Goal: Use online tool/utility: Use online tool/utility

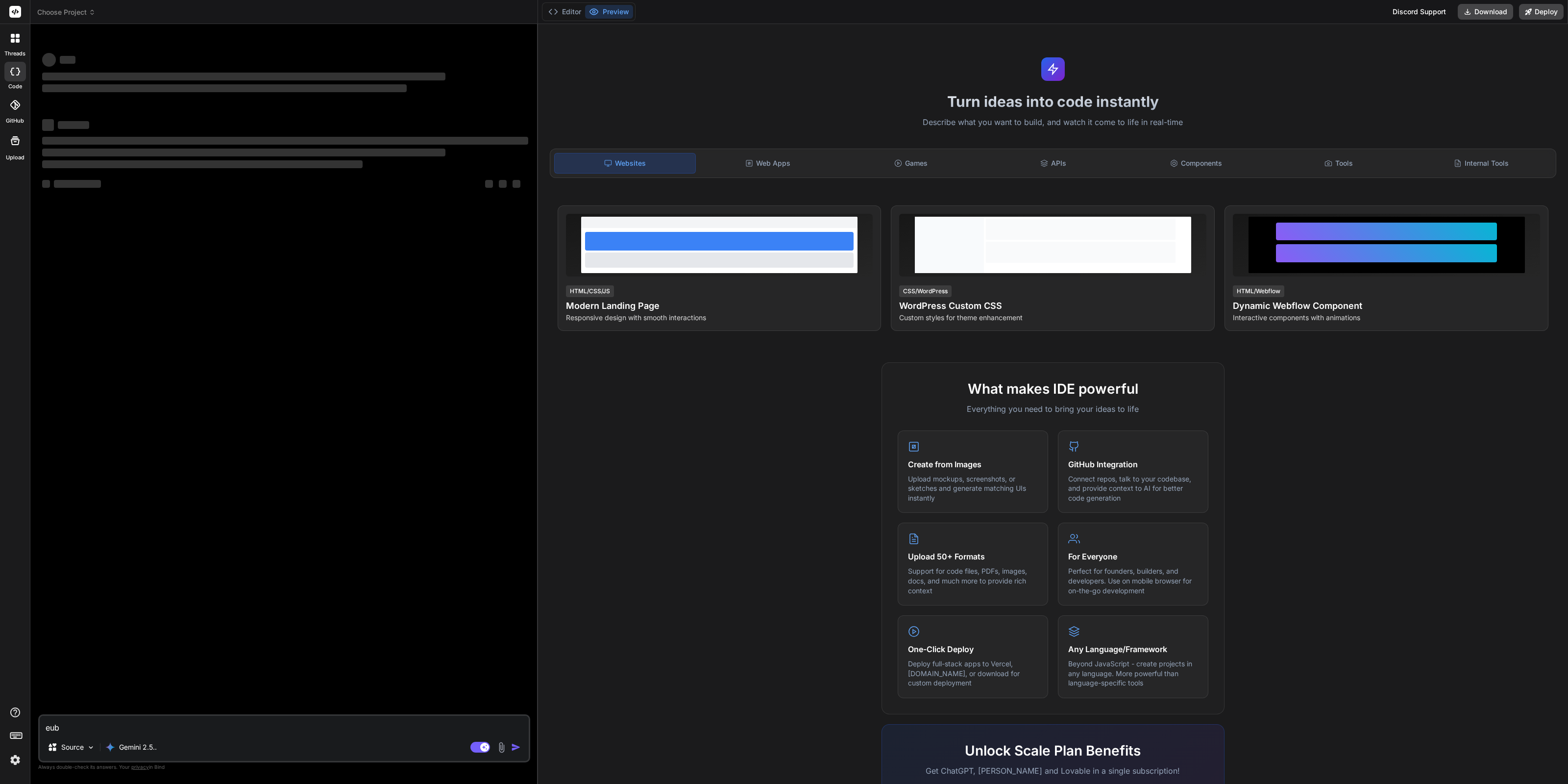
click at [113, 731] on textarea "eub" at bounding box center [284, 725] width 489 height 18
type textarea "x"
type textarea "eubc"
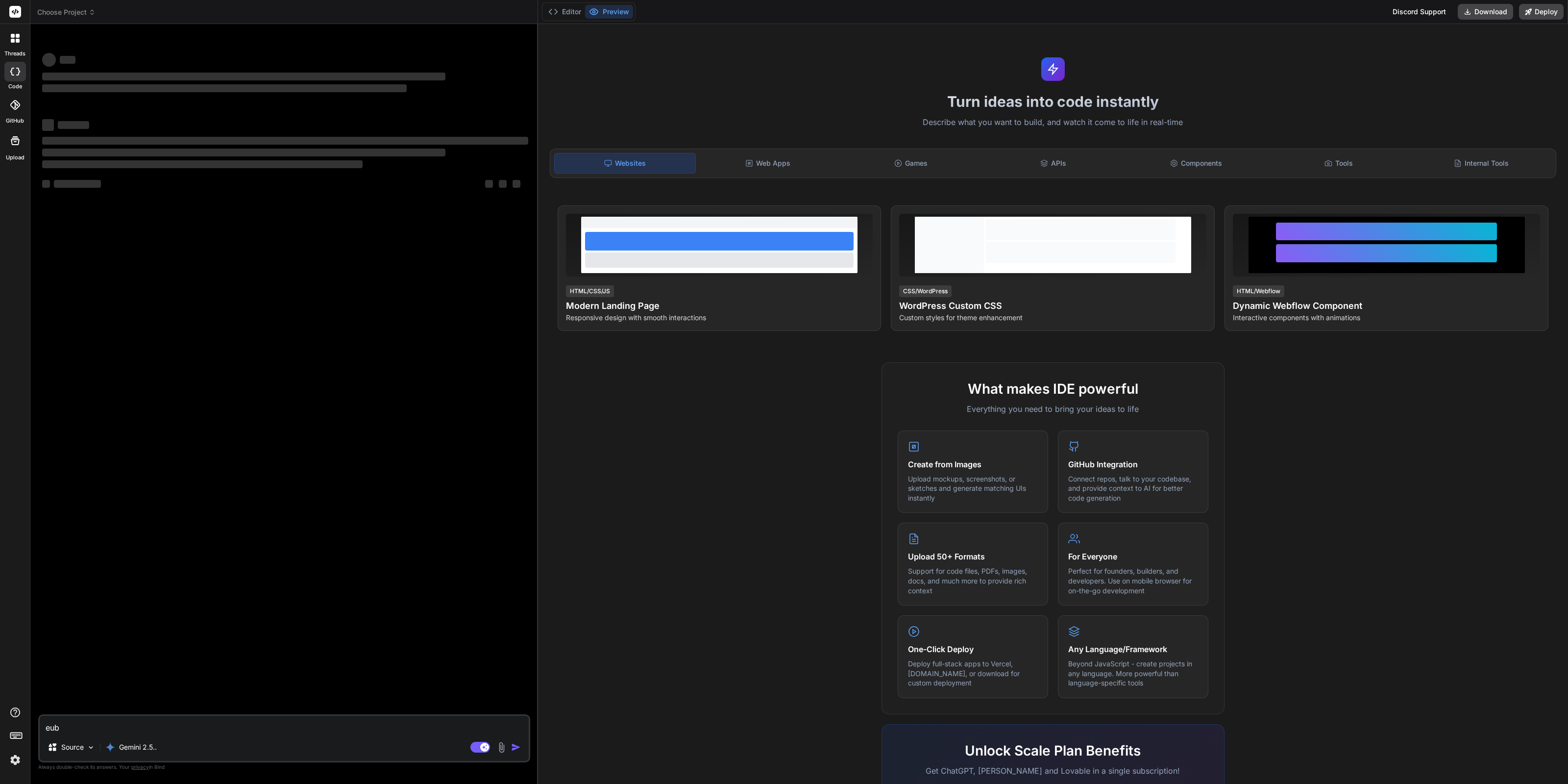
type textarea "x"
type textarea "eubco"
type textarea "x"
type textarea "eubcon"
type textarea "x"
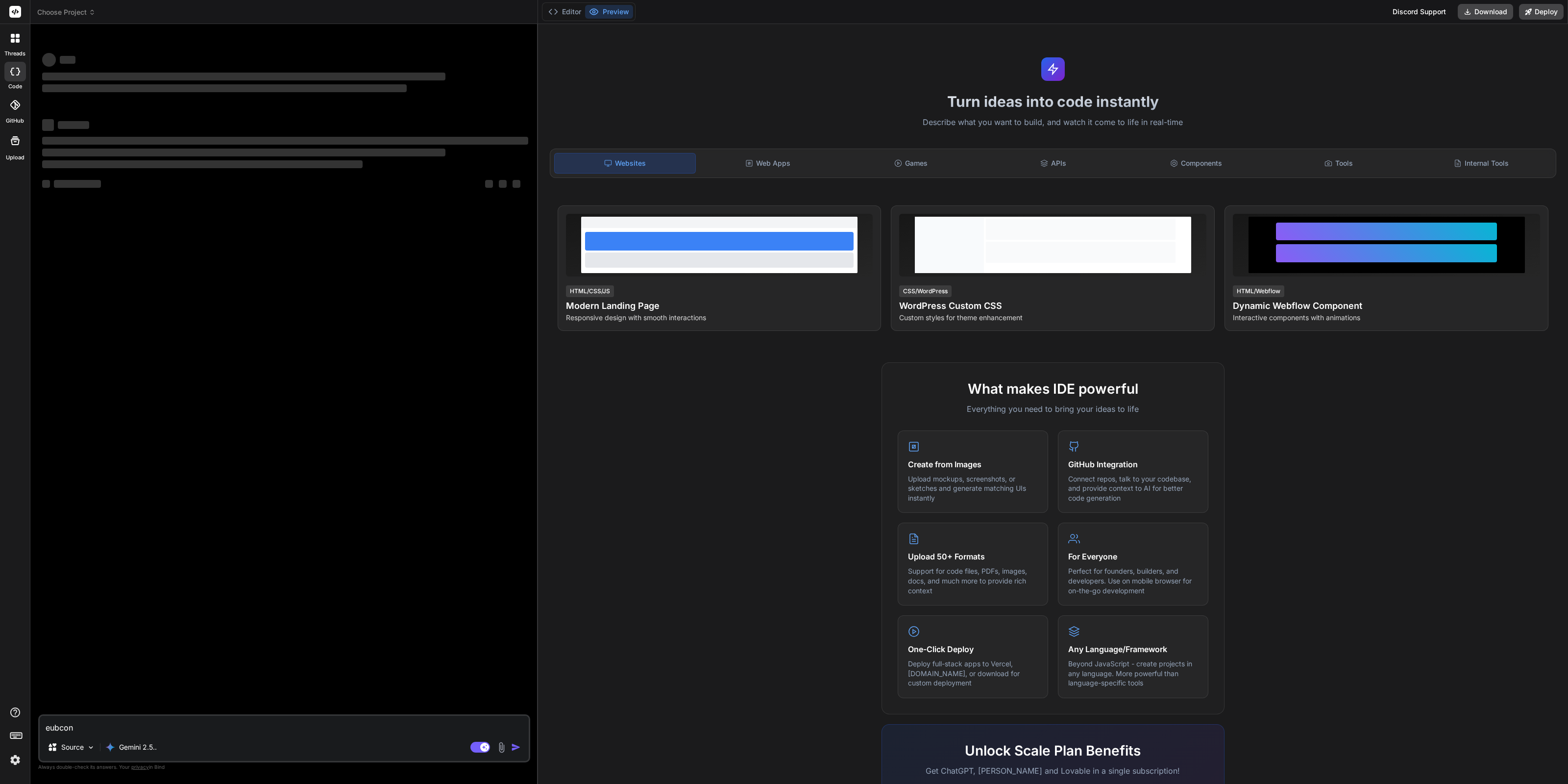
type textarea "eubco"
type textarea "x"
type textarea "eubc"
type textarea "x"
type textarea "eub"
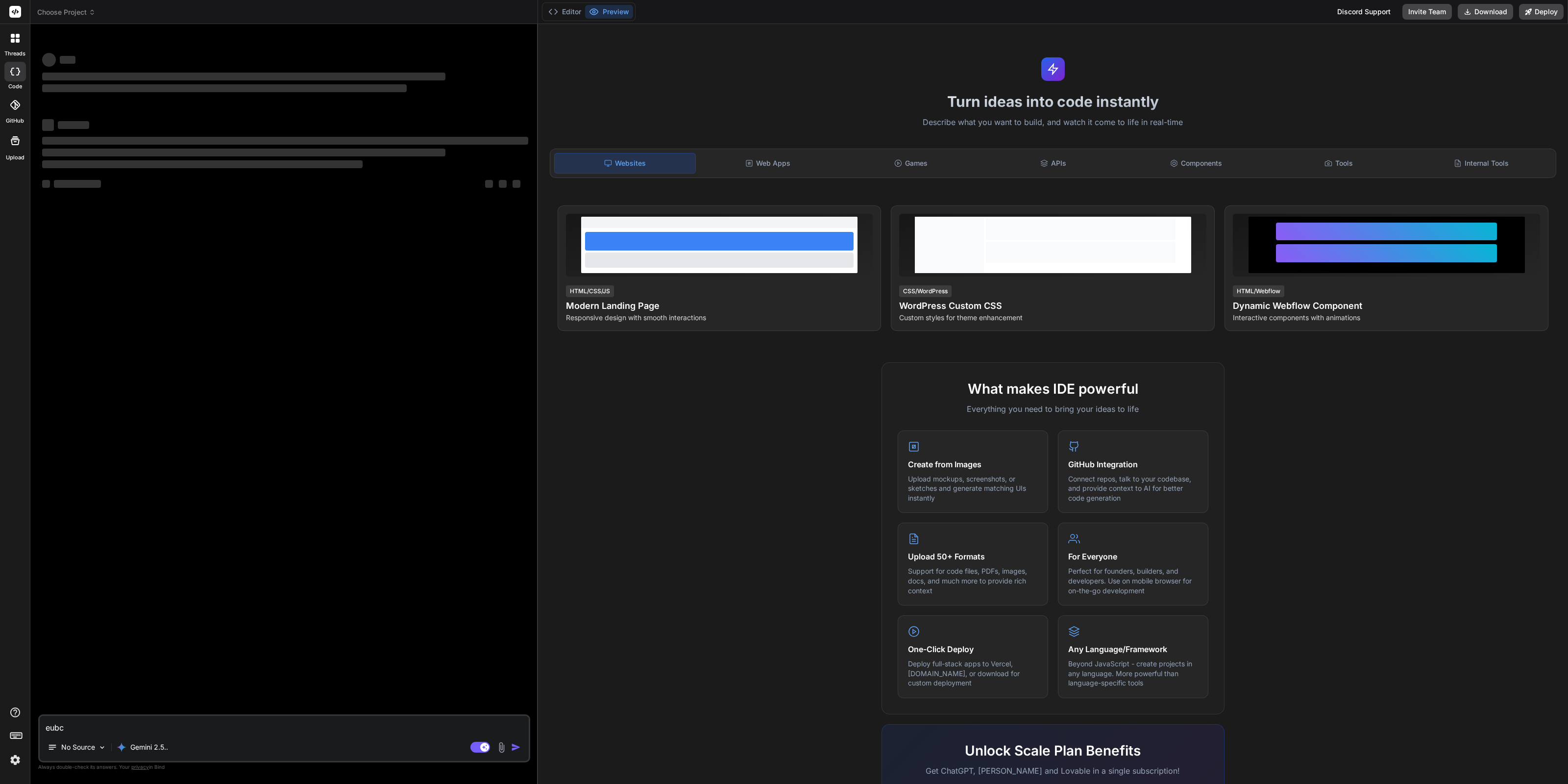
type textarea "x"
type textarea "eu"
type textarea "x"
type textarea "e"
type textarea "x"
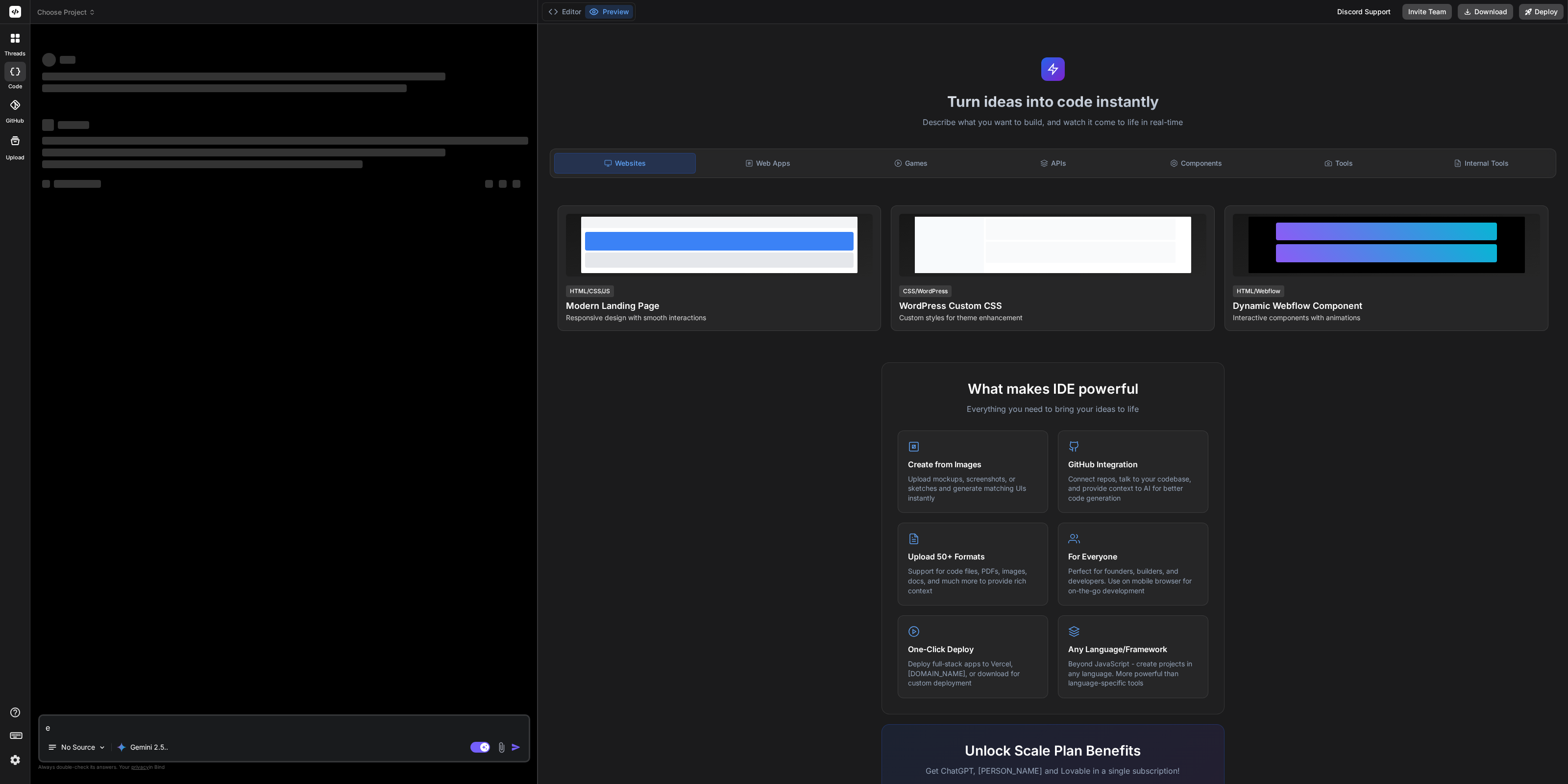
type textarea "x"
type textarea "c"
type textarea "x"
type textarea "co"
type textarea "x"
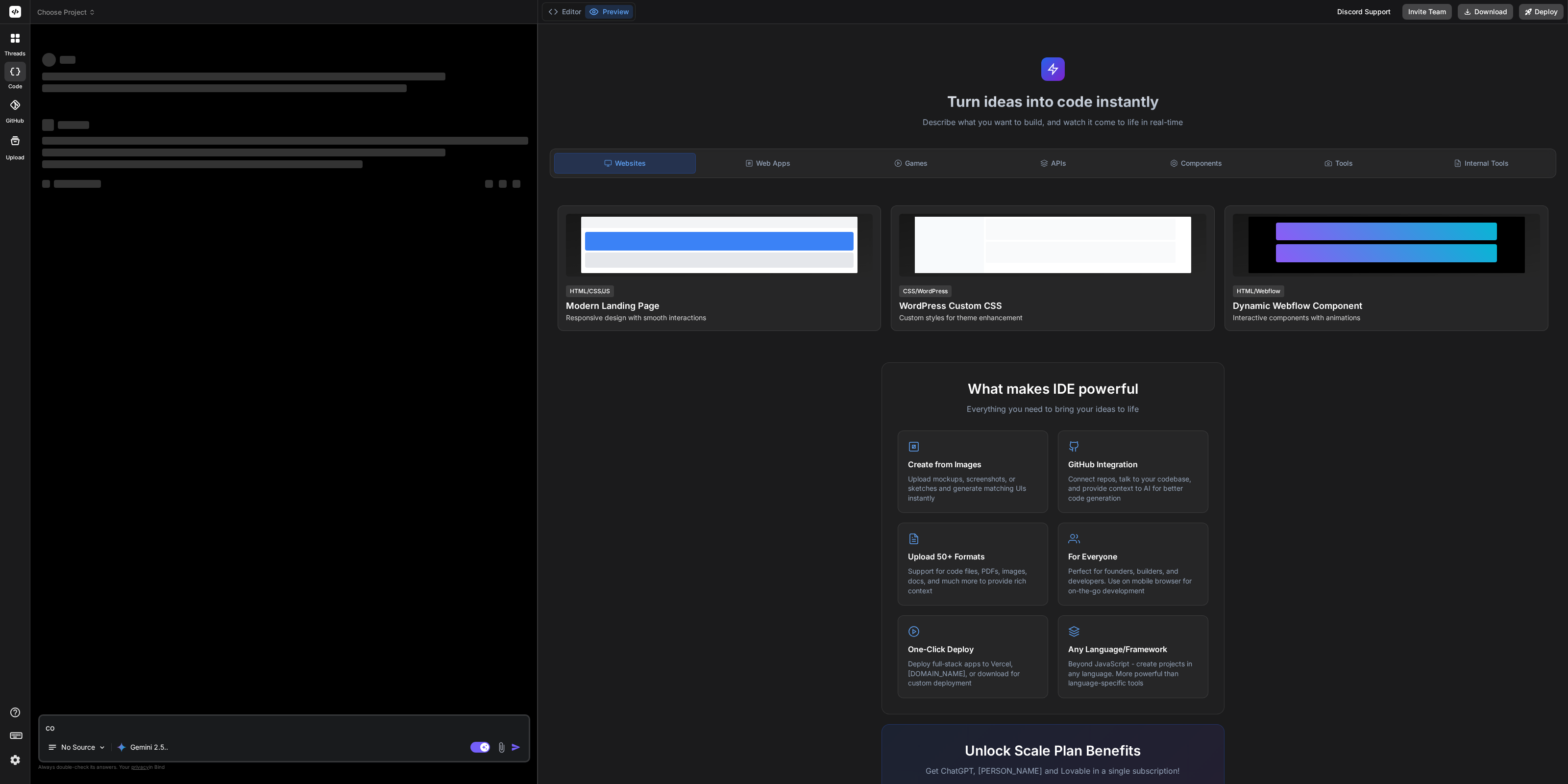
type textarea "con"
type textarea "x"
type textarea "cont"
type textarea "x"
type textarea "conto"
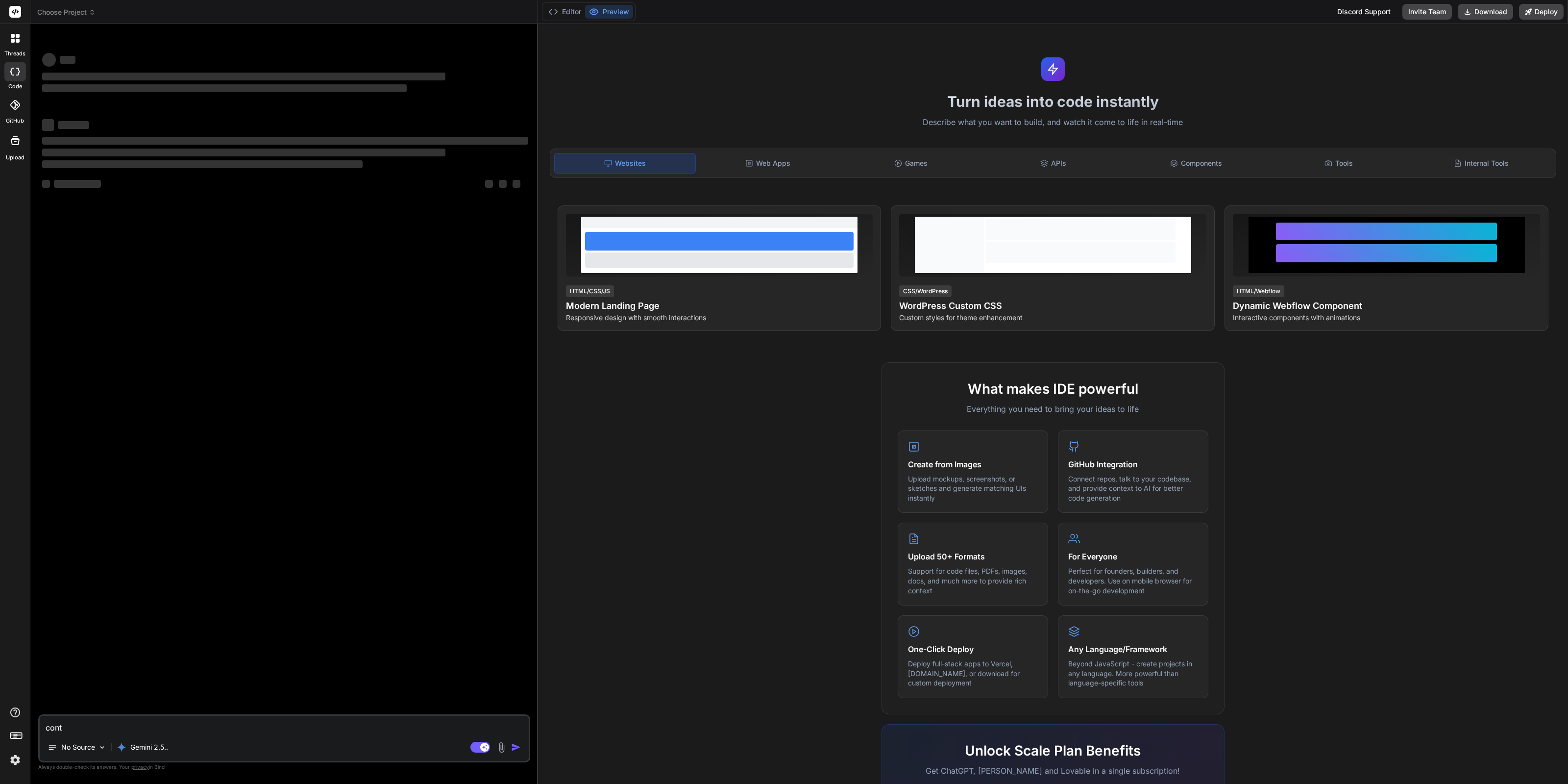
type textarea "x"
type textarea "cont"
type textarea "x"
type textarea "conti"
type textarea "x"
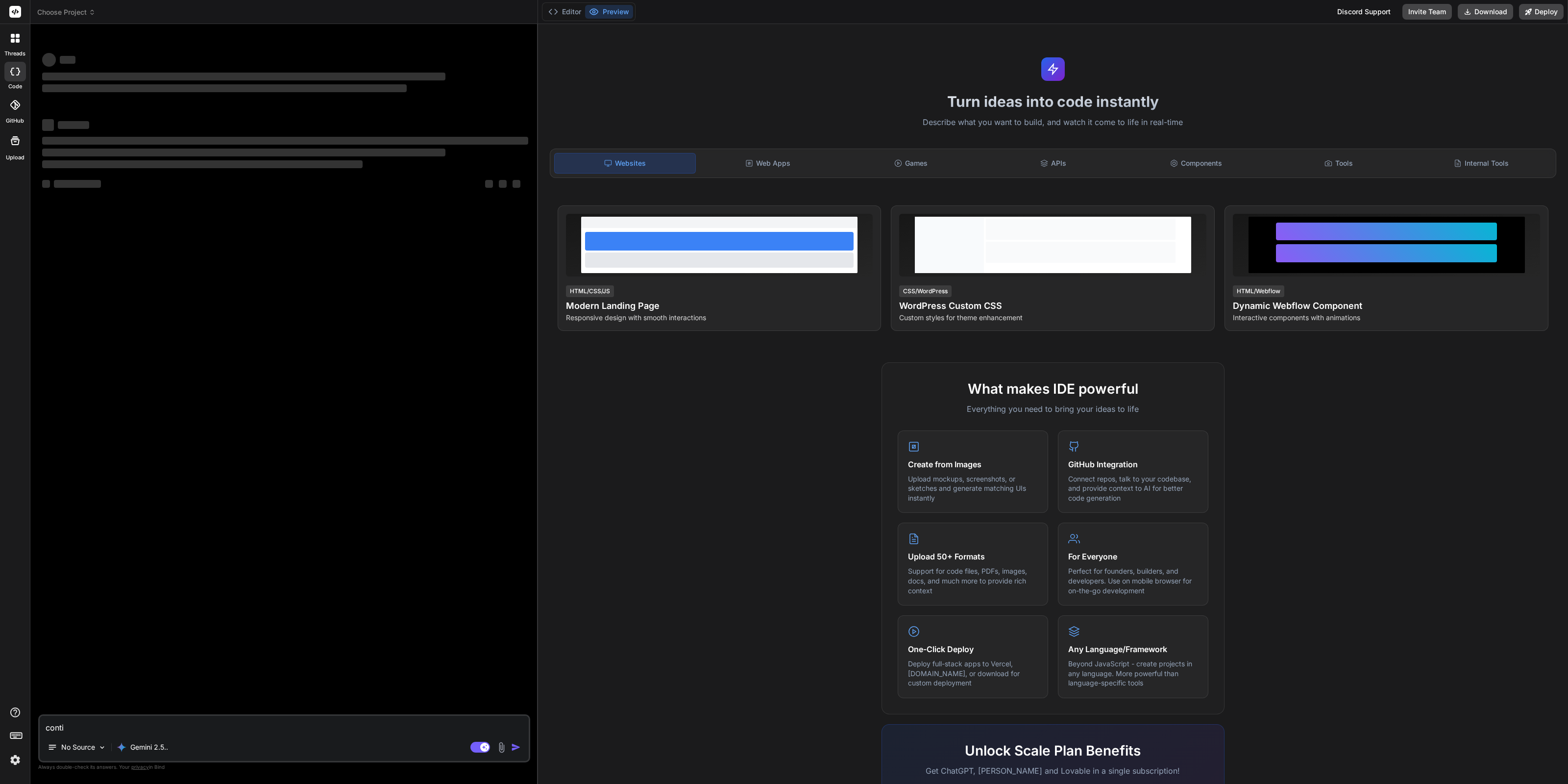
type textarea "contin"
type textarea "x"
type textarea "continu"
type textarea "x"
type textarea "continug"
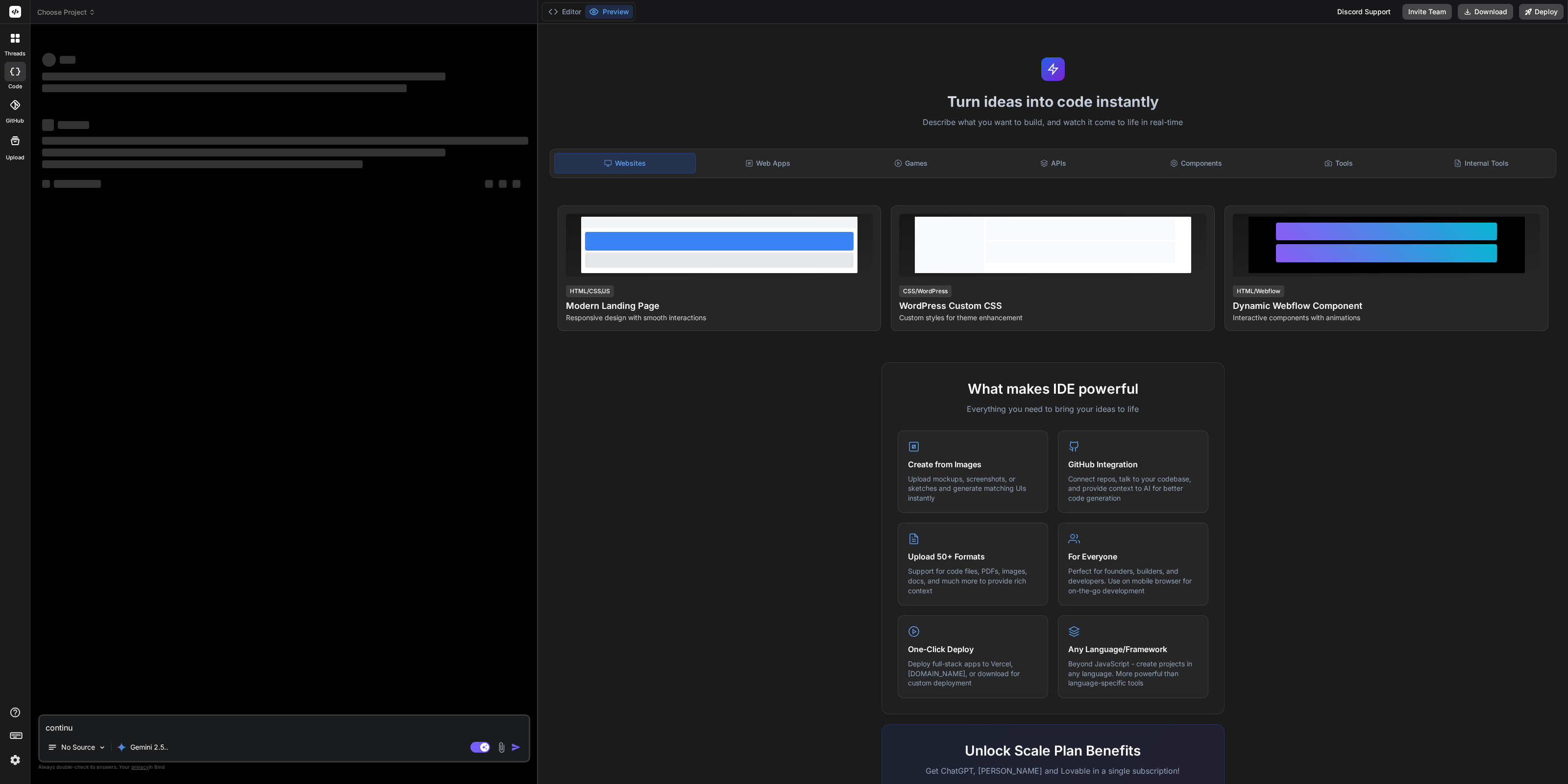
type textarea "x"
type textarea "continu"
type textarea "x"
type textarea "contin"
type textarea "x"
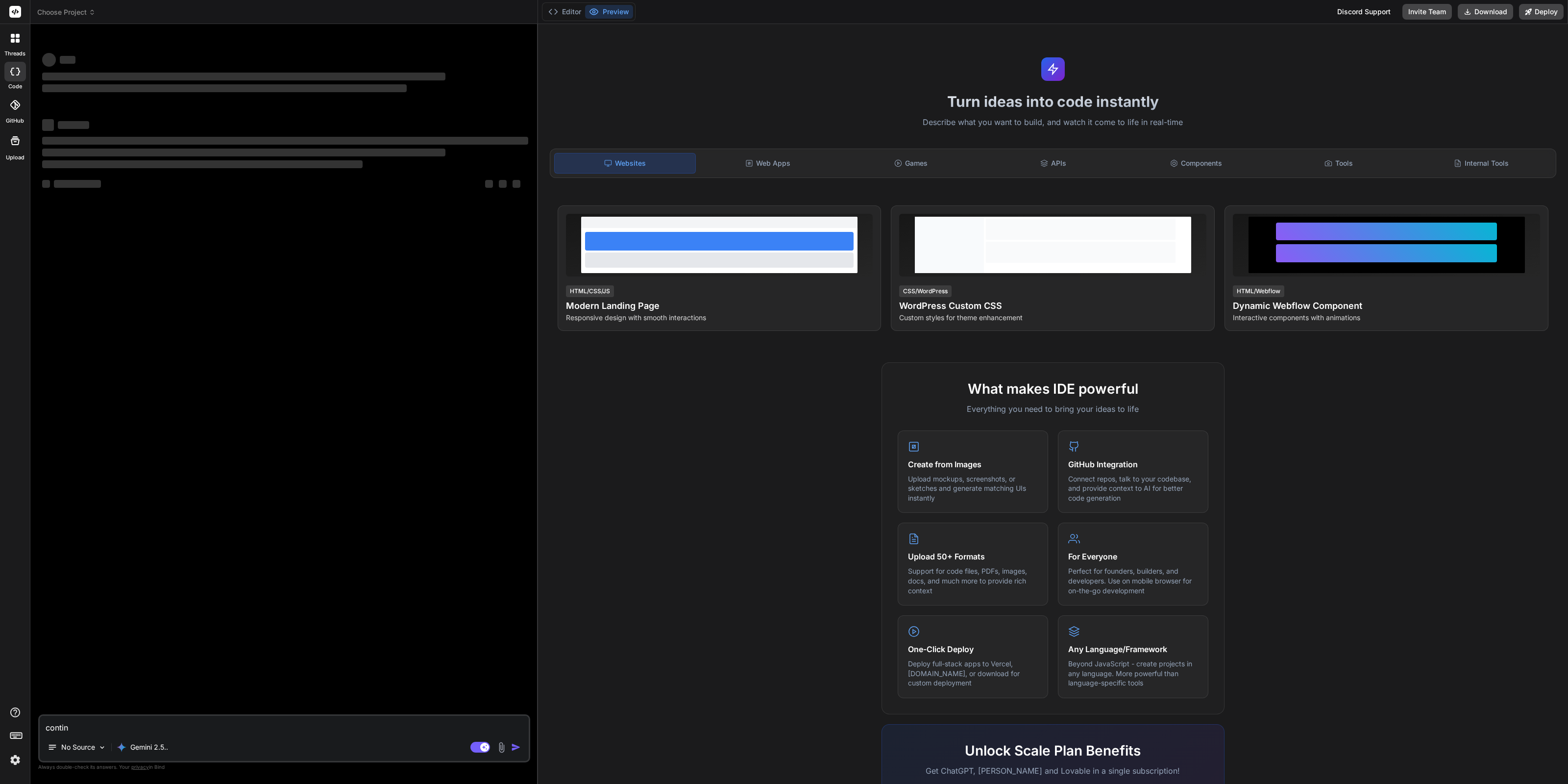
type textarea "conti"
type textarea "x"
type textarea "cont"
type textarea "x"
type textarea "conti"
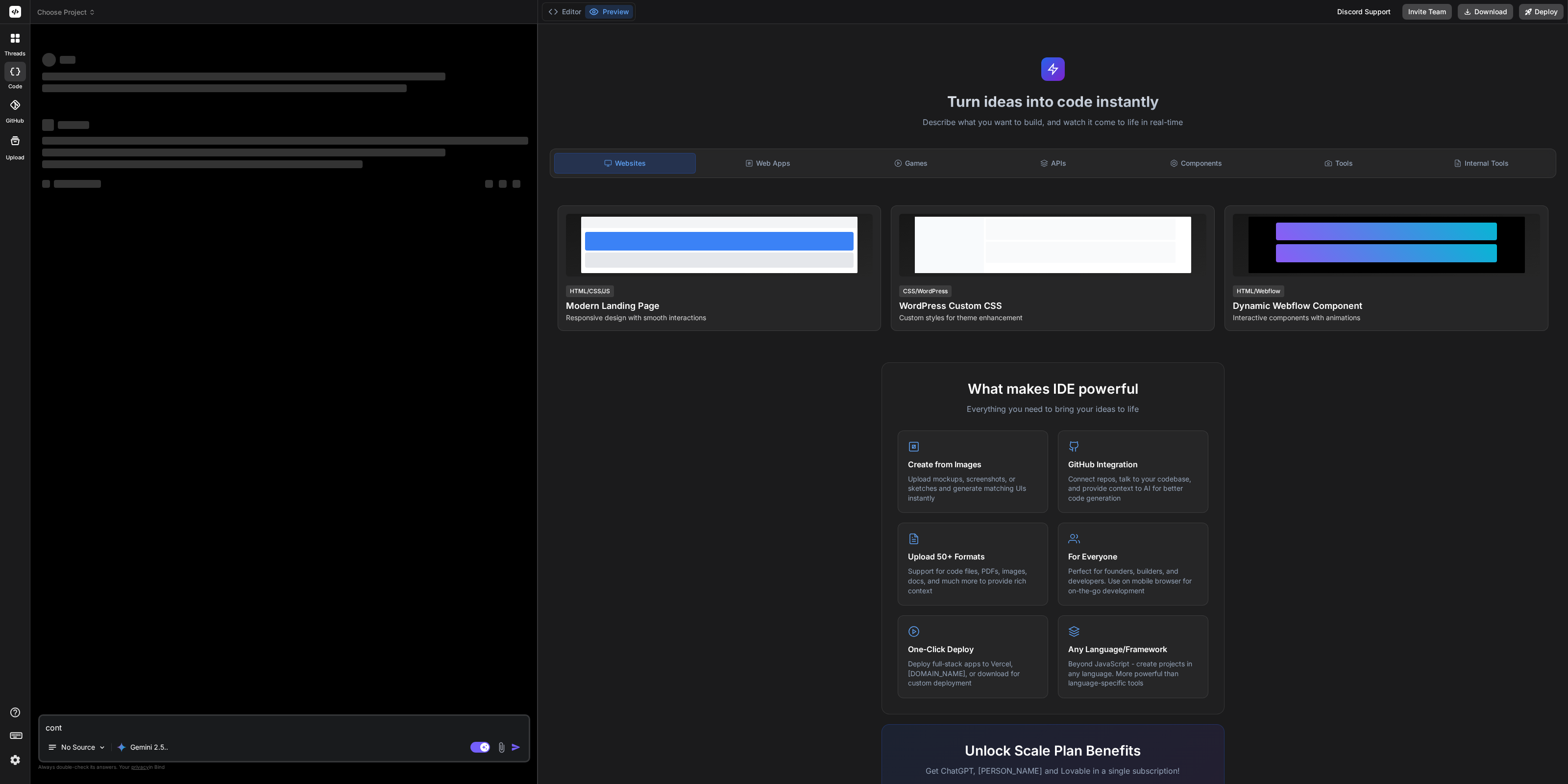
type textarea "x"
type textarea "contin"
type textarea "x"
type textarea "continu"
type textarea "x"
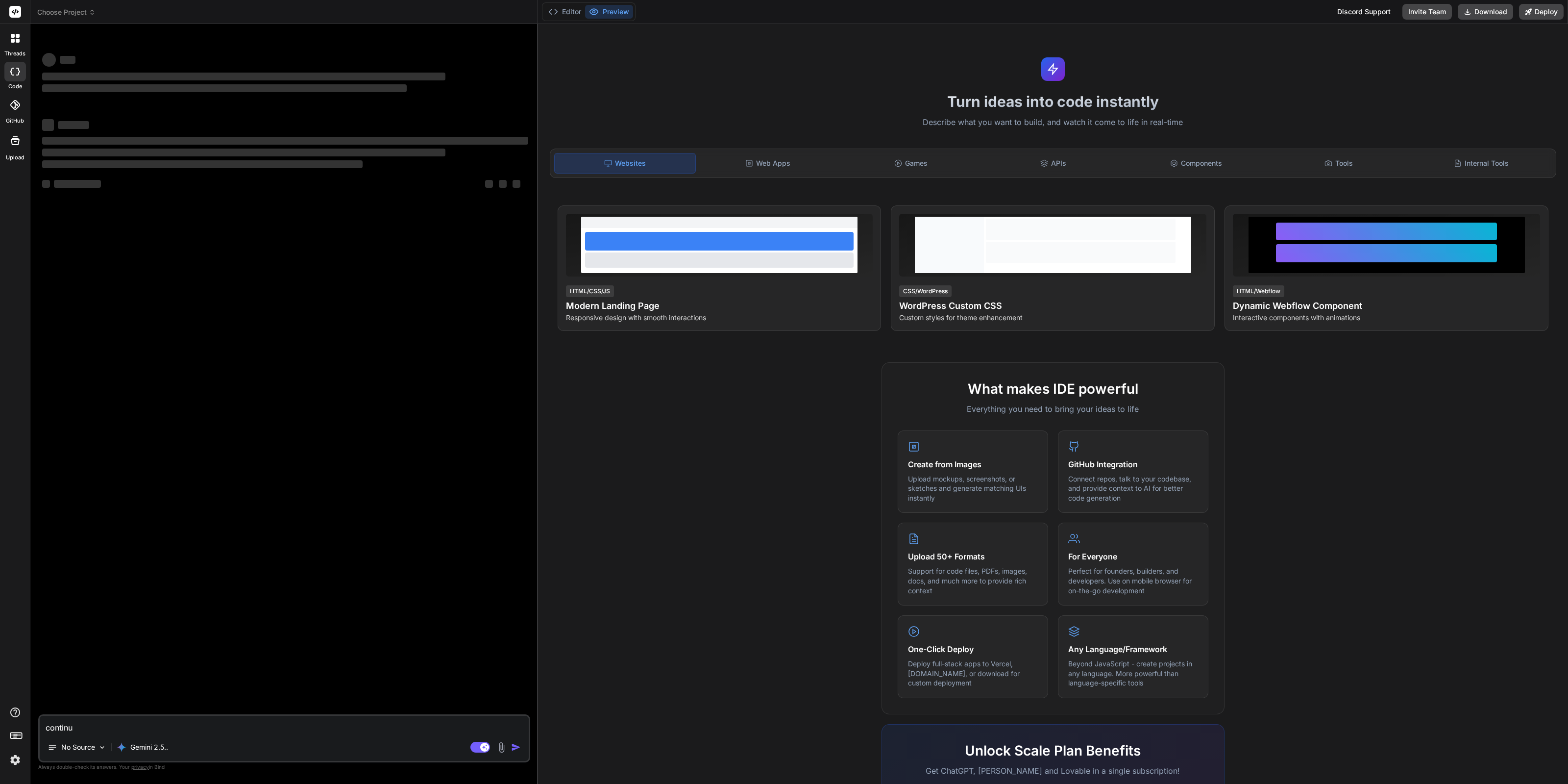
type textarea "continus"
type textarea "x"
type textarea "continu"
type textarea "x"
type textarea "continue"
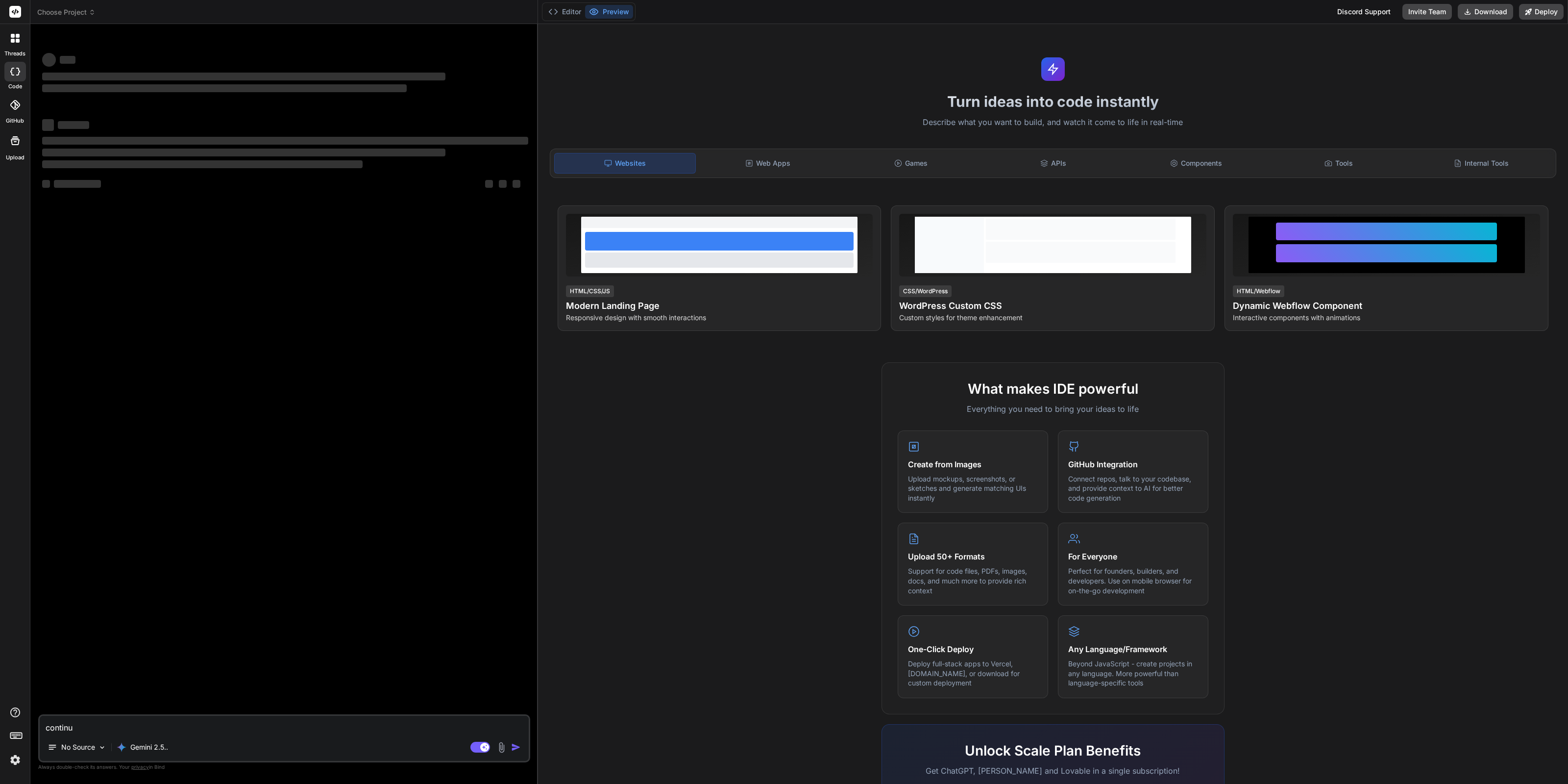
type textarea "x"
type textarea "continue"
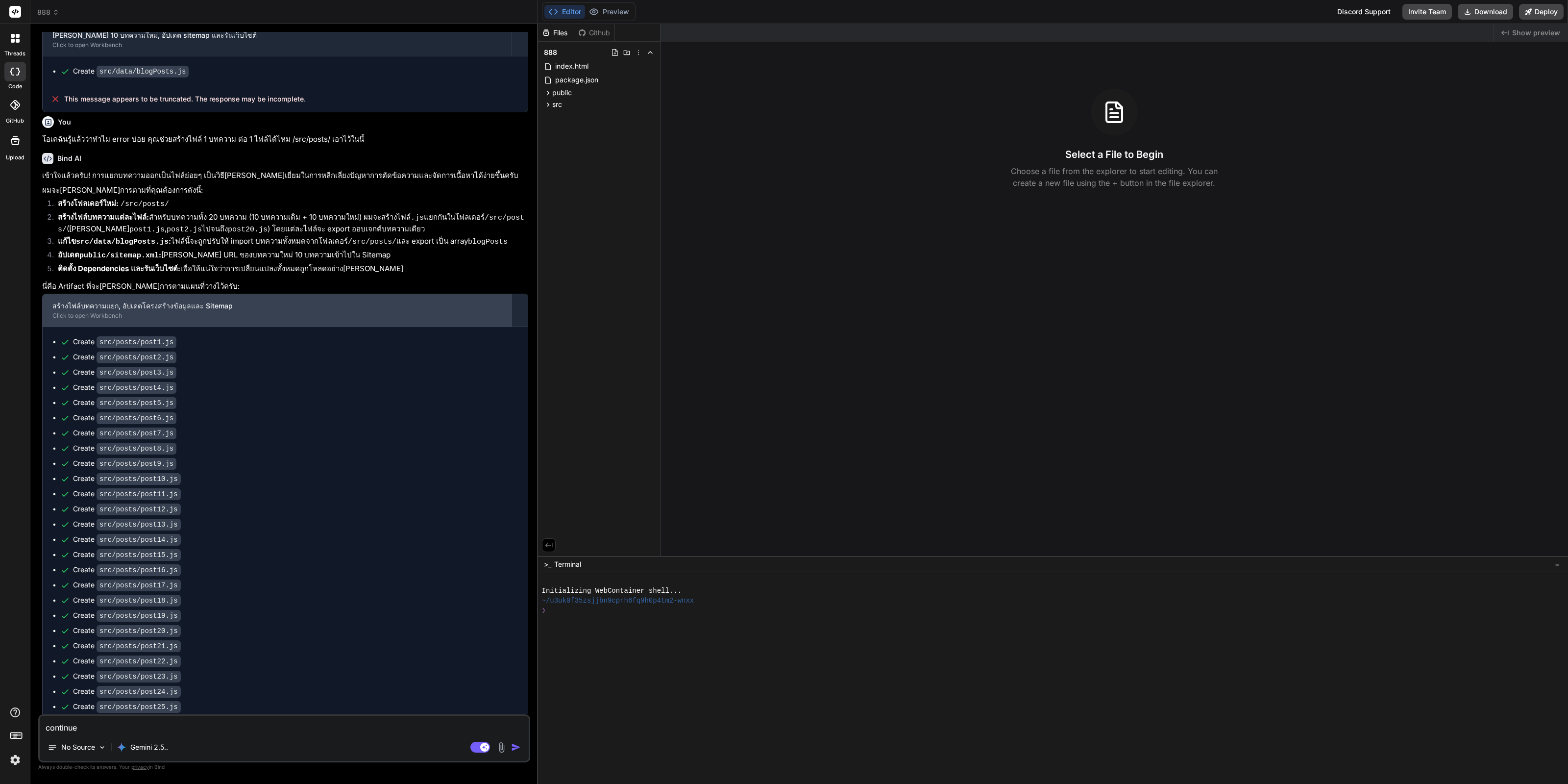
scroll to position [872, 0]
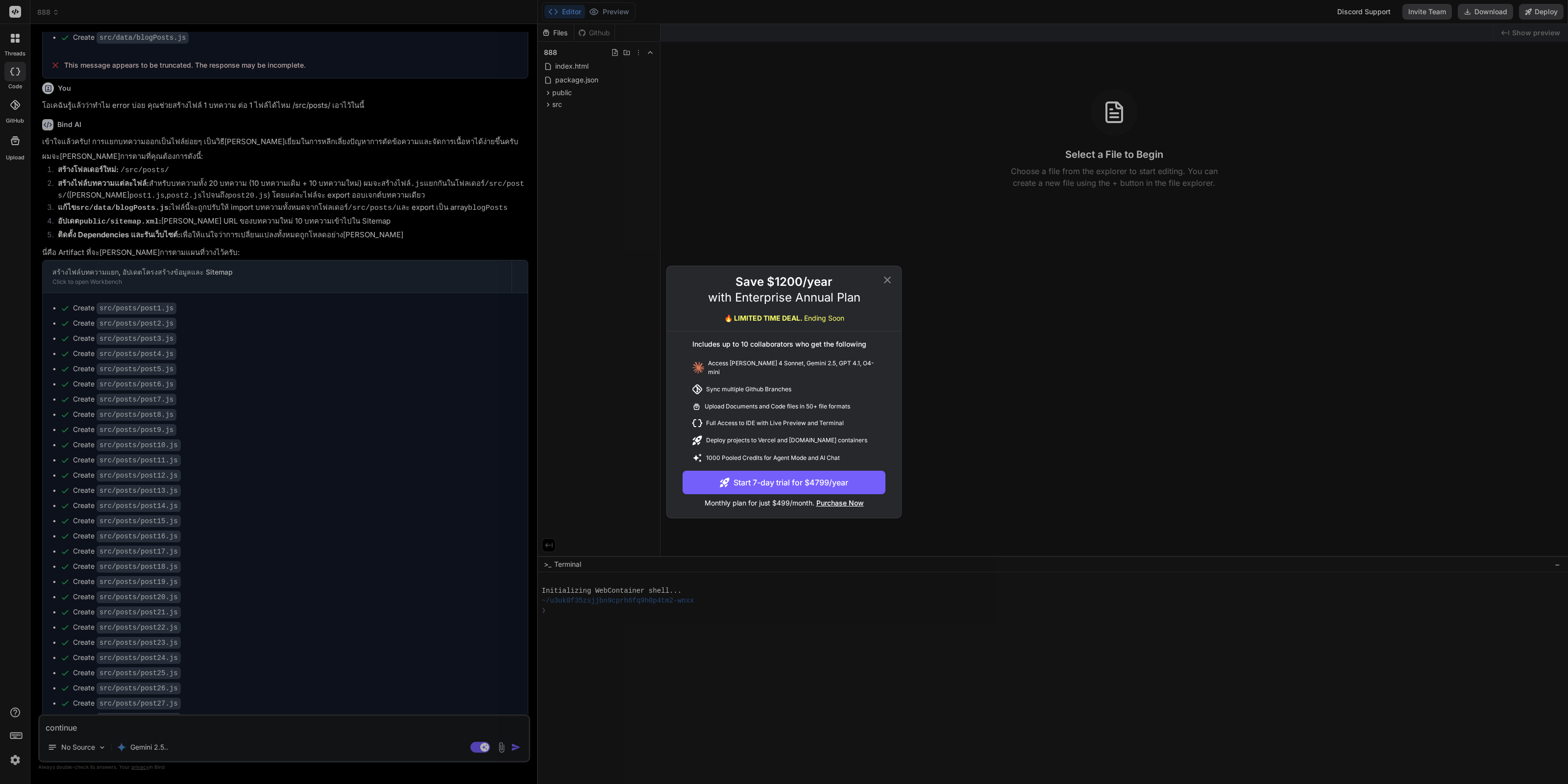
click at [883, 286] on icon at bounding box center [887, 280] width 12 height 12
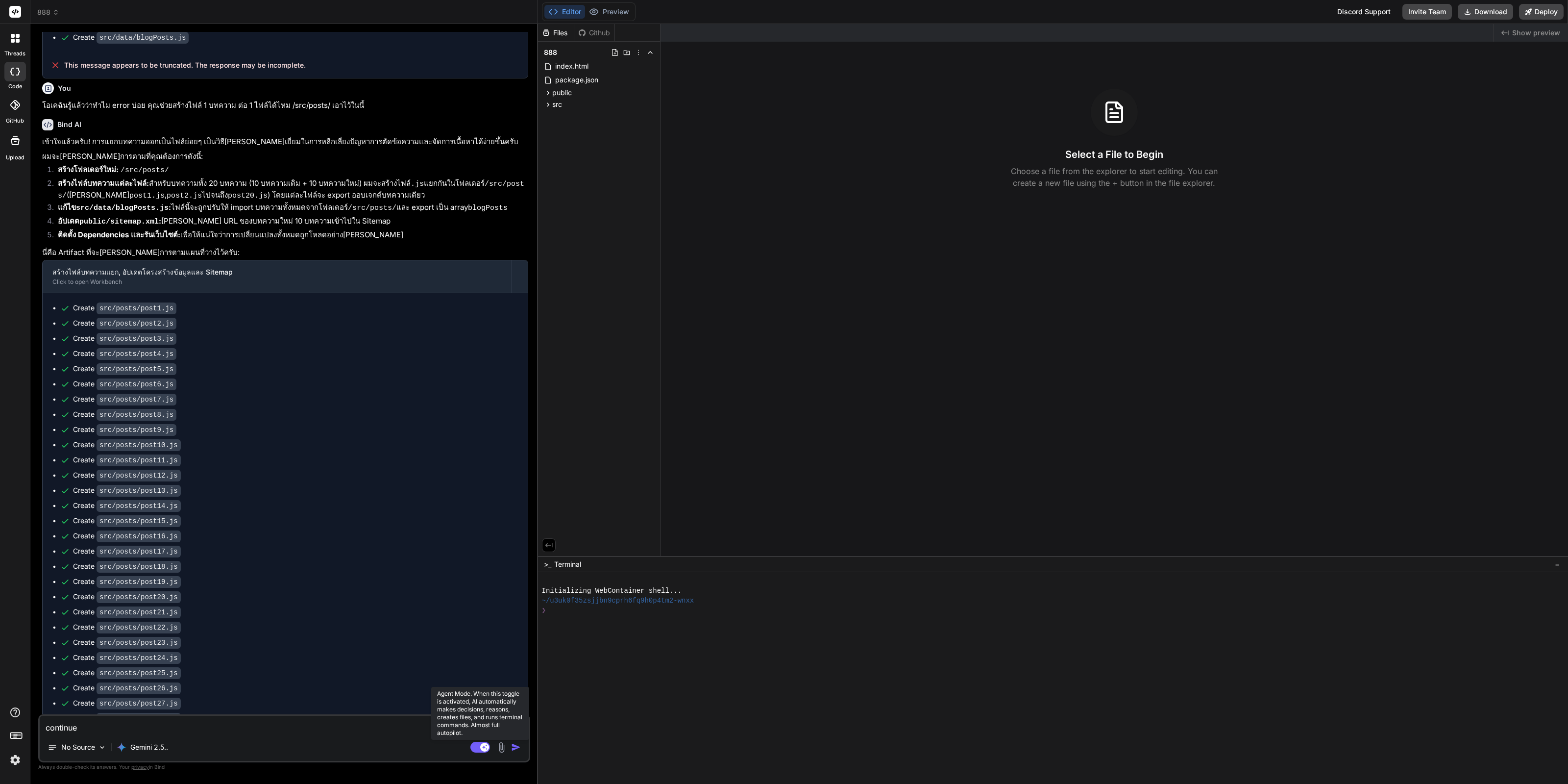
click at [481, 749] on rect at bounding box center [484, 747] width 9 height 9
click at [516, 747] on img "button" at bounding box center [515, 746] width 10 height 10
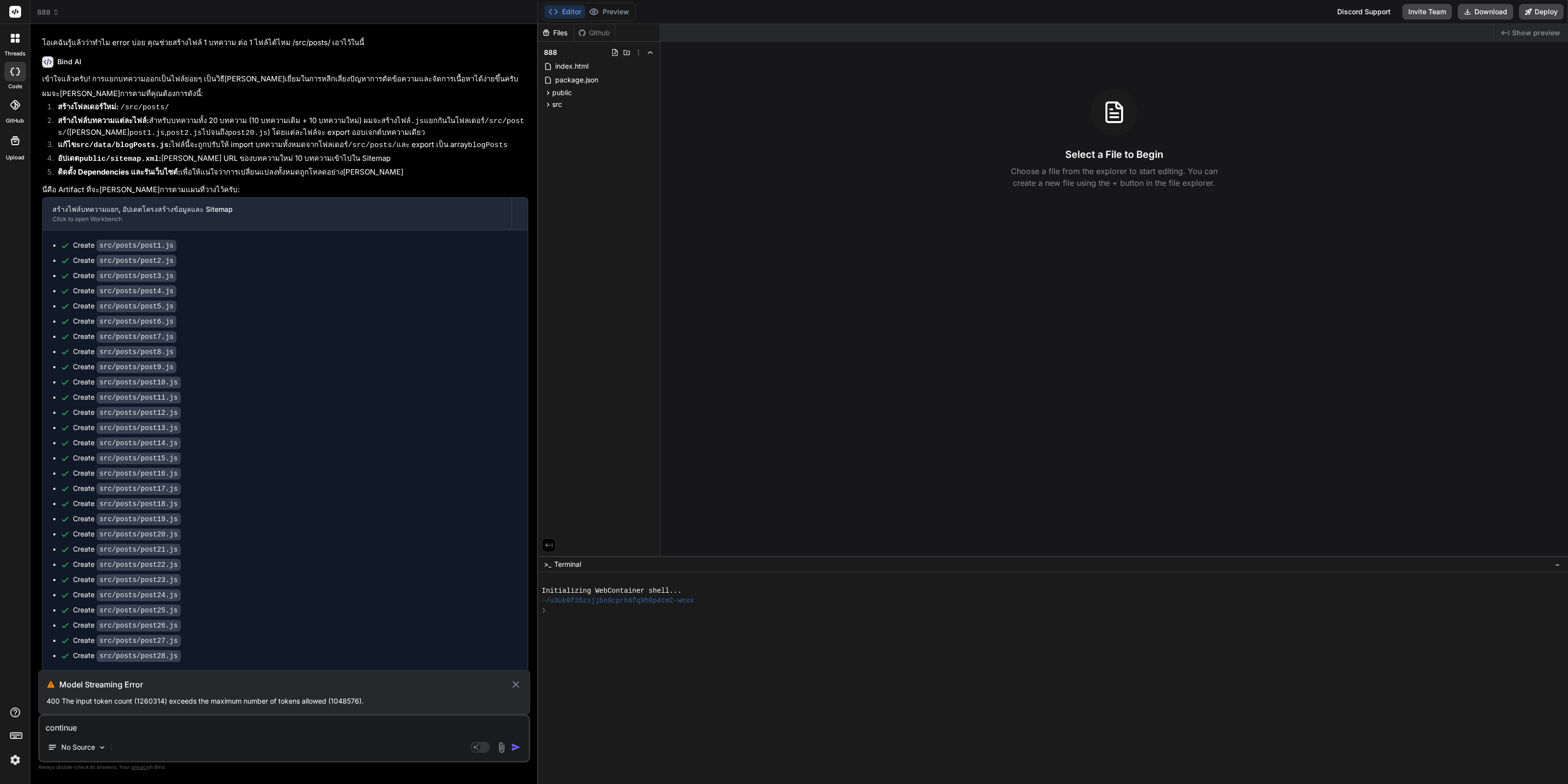
scroll to position [948, 0]
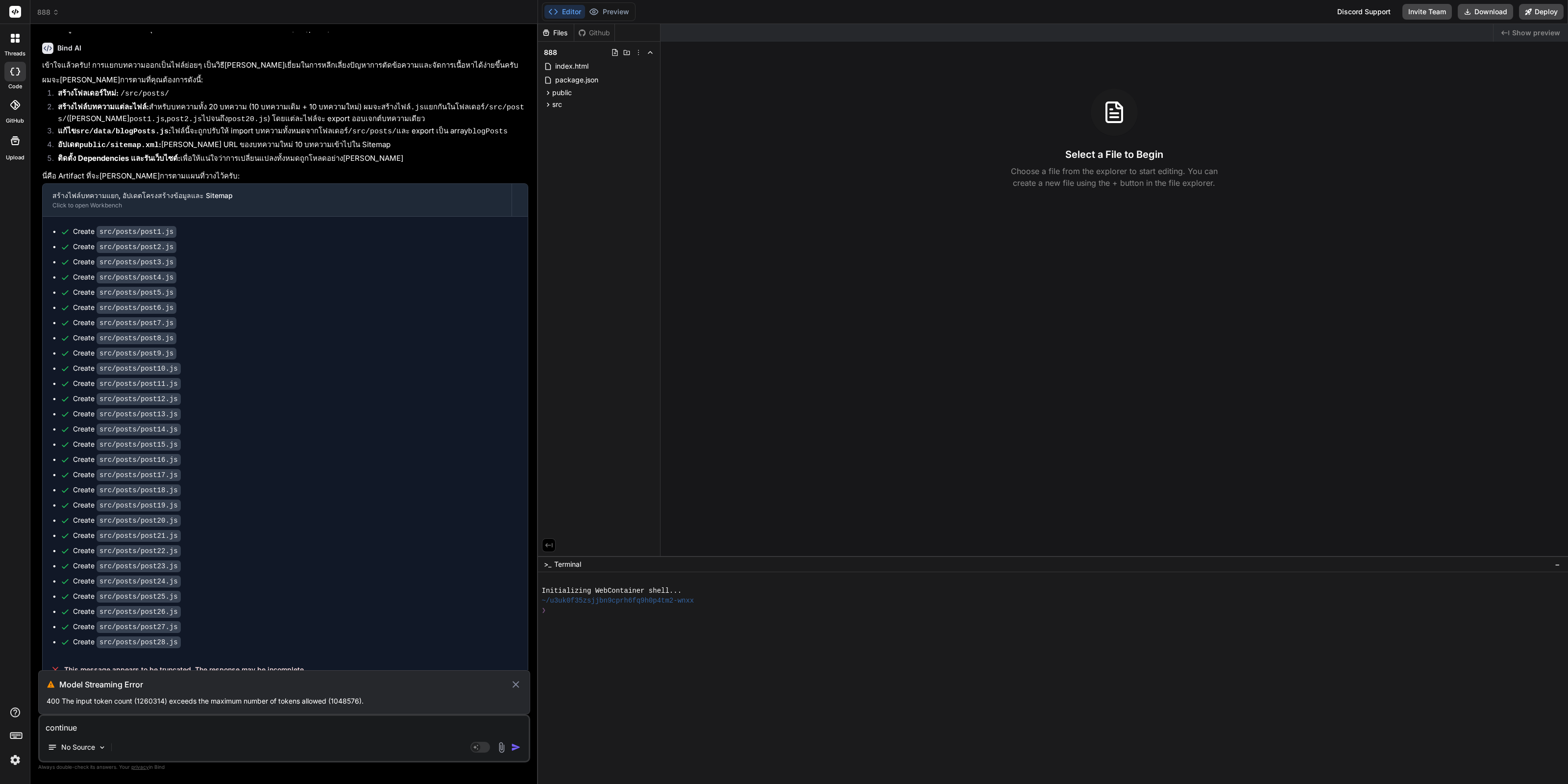
click at [514, 688] on icon at bounding box center [515, 684] width 11 height 12
type textarea "x"
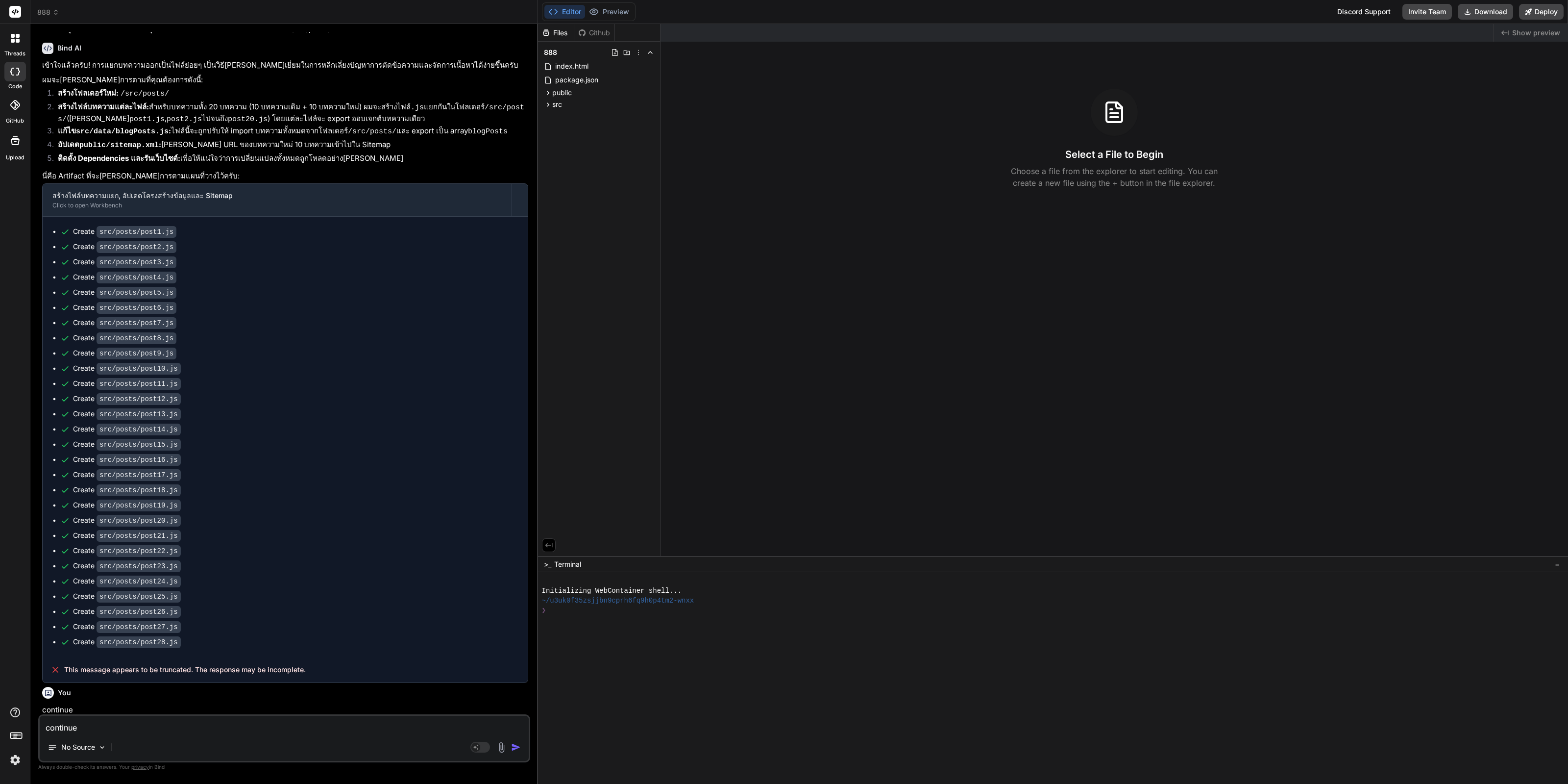
scroll to position [904, 0]
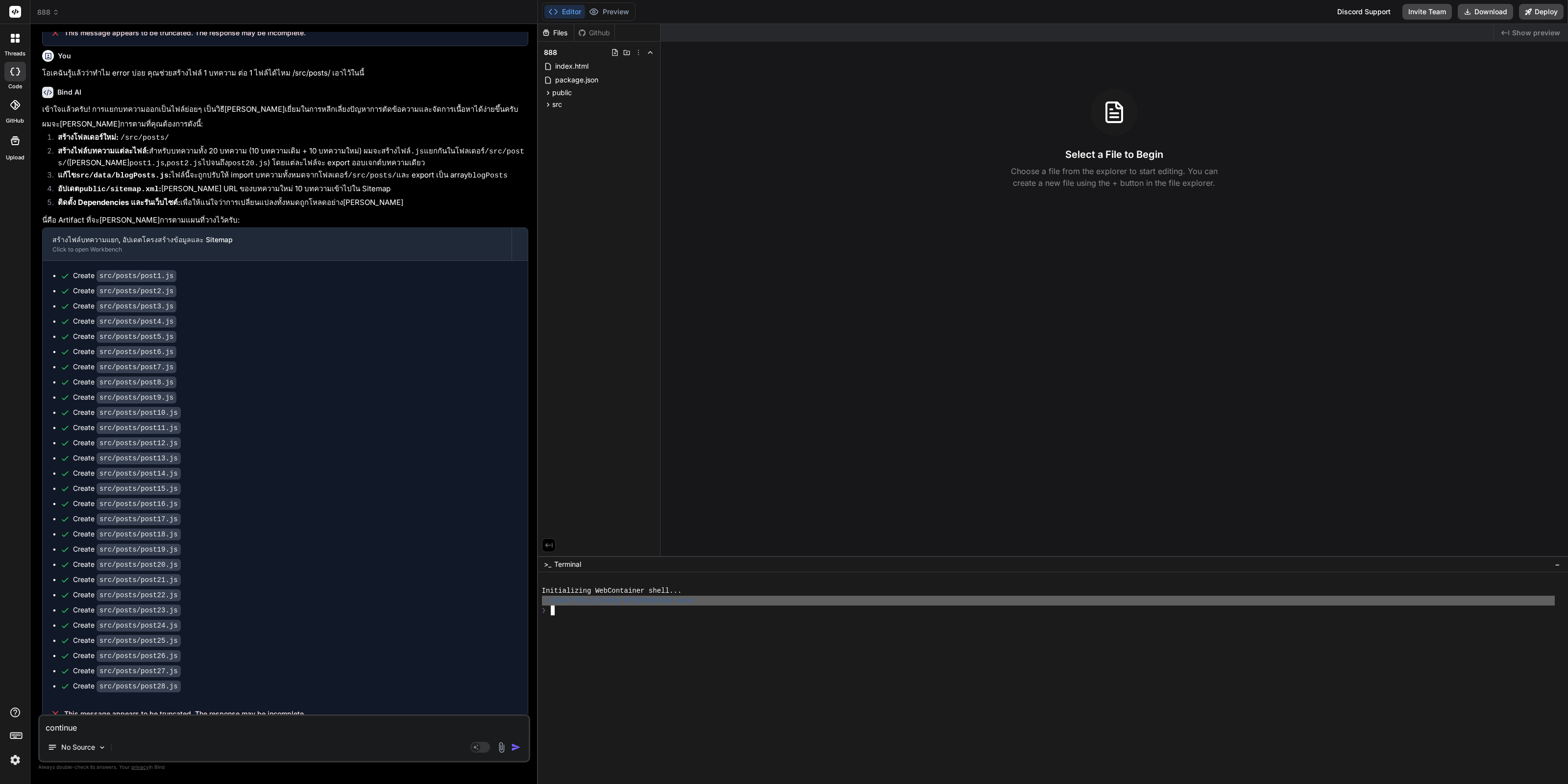
click at [196, 728] on textarea "continue" at bounding box center [284, 725] width 489 height 18
paste textarea "npm run start"
type textarea "npm run start"
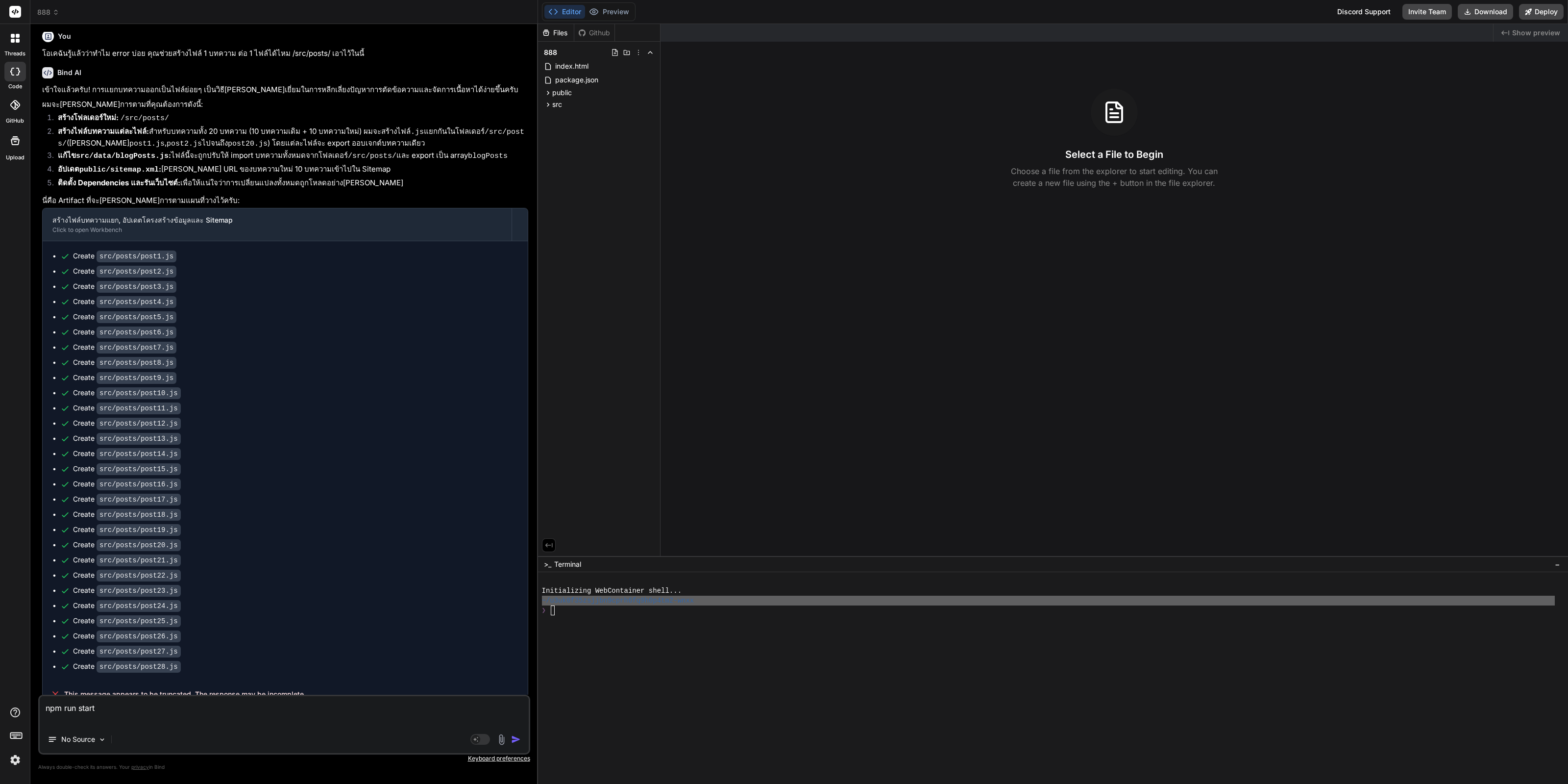
type textarea "x"
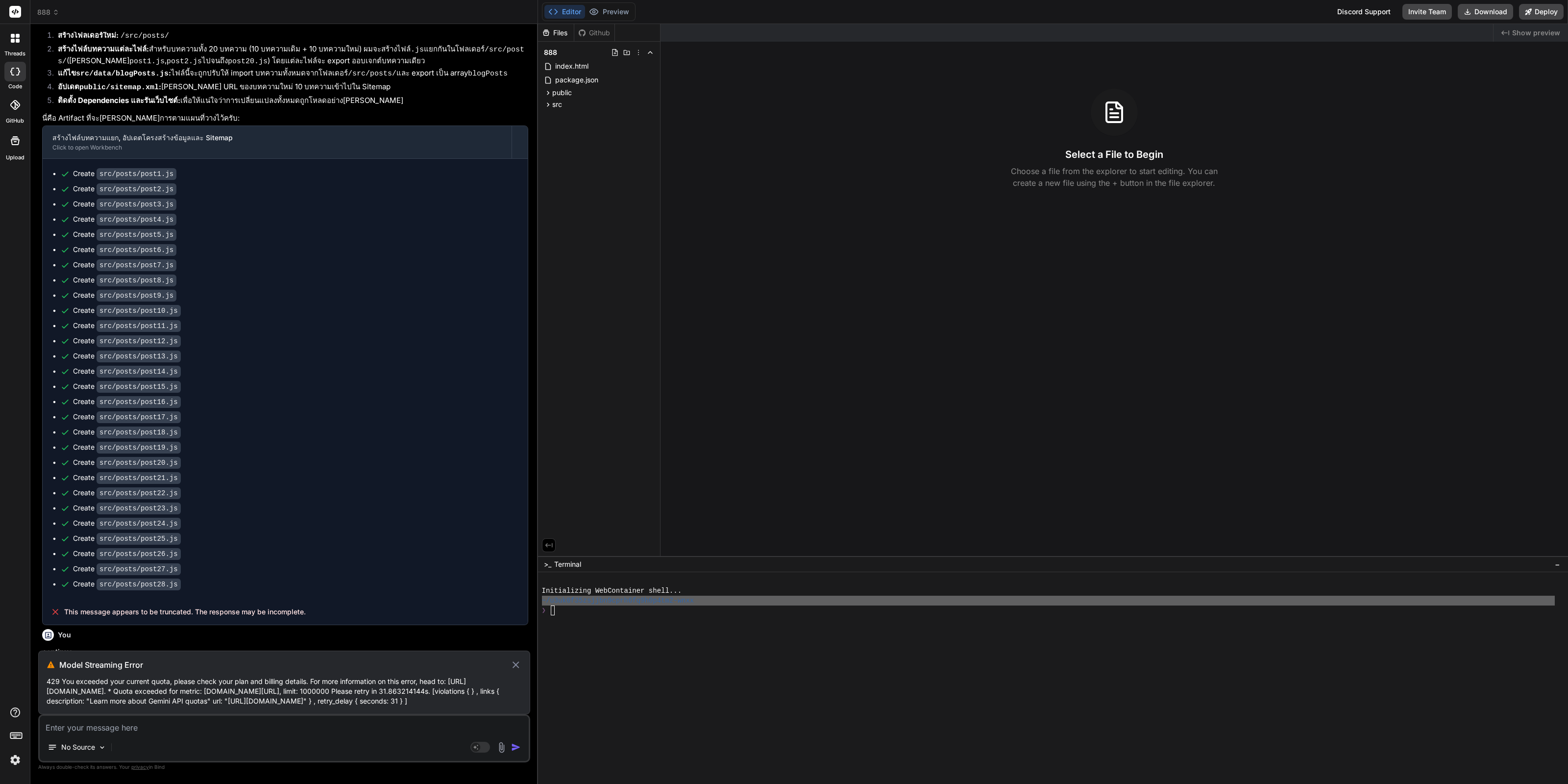
scroll to position [1010, 0]
click at [510, 659] on h3 "Model Streaming Error" at bounding box center [285, 665] width 451 height 12
click at [517, 659] on icon at bounding box center [515, 665] width 11 height 12
type textarea "x"
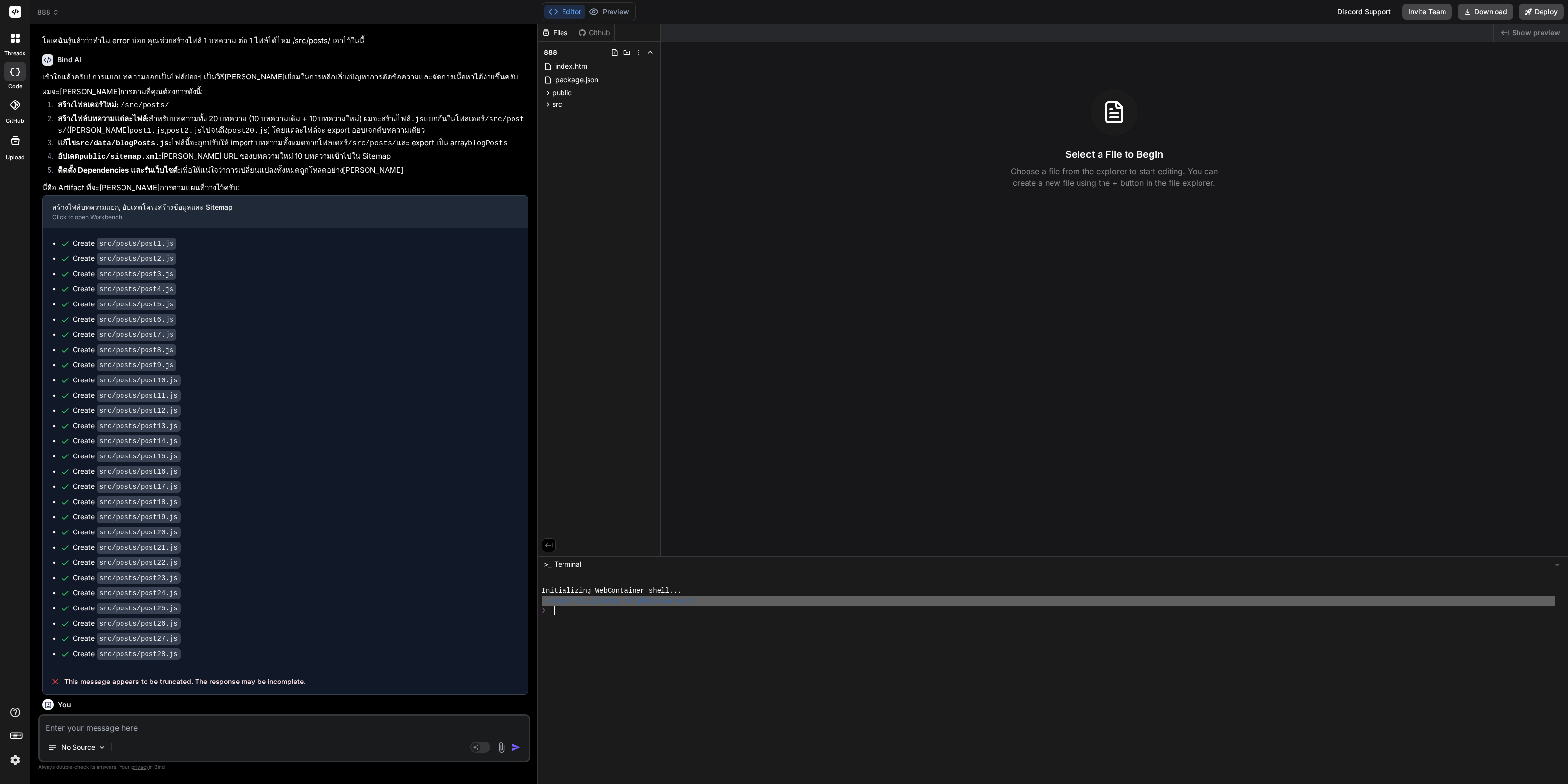
click at [23, 758] on div at bounding box center [15, 737] width 30 height 62
click at [14, 758] on img at bounding box center [15, 760] width 16 height 17
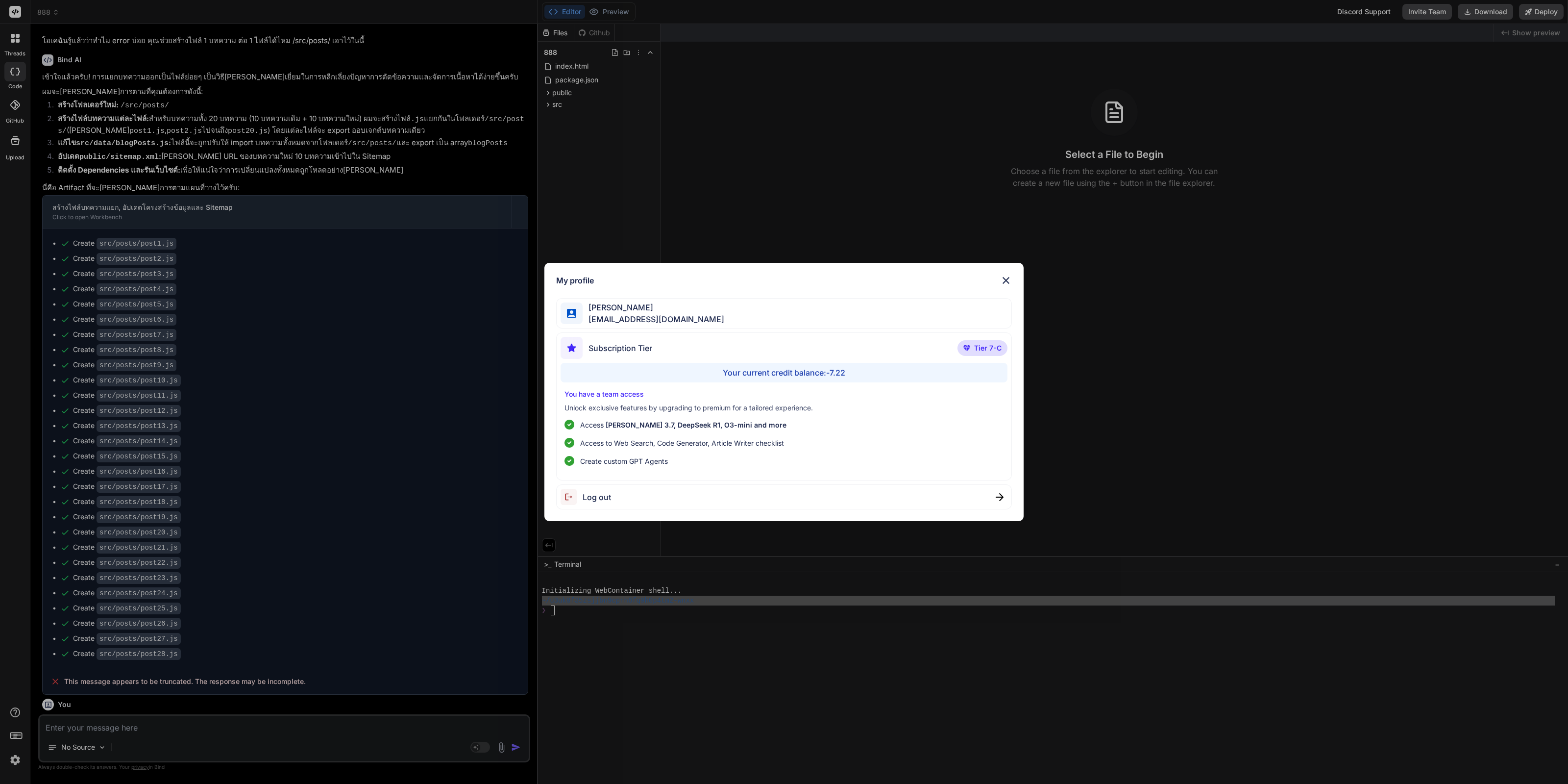
click at [279, 541] on div "My profile [PERSON_NAME] Yutthasin [EMAIL_ADDRESS][DOMAIN_NAME] Subscription Ti…" at bounding box center [784, 392] width 1568 height 784
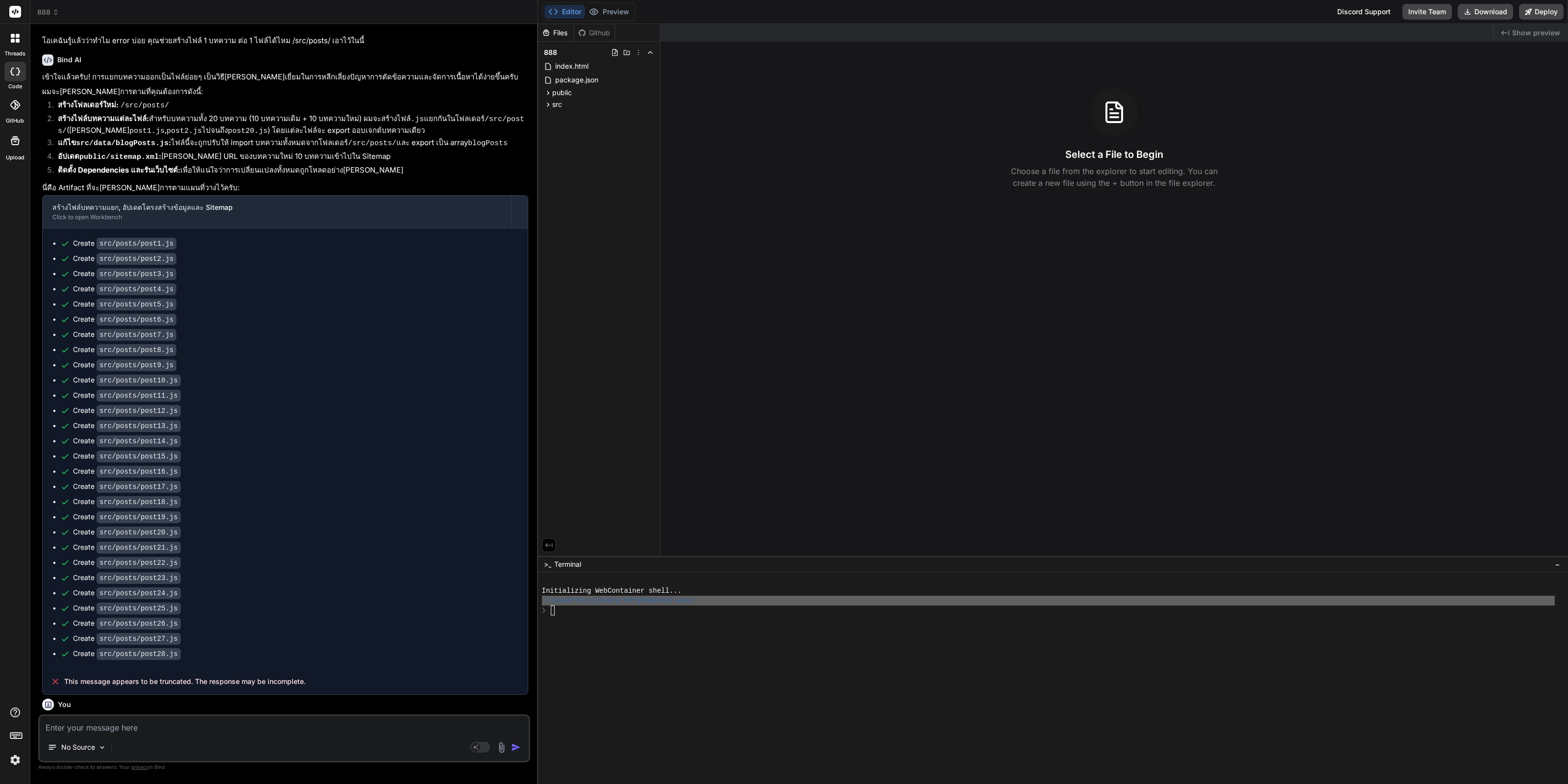
click at [193, 727] on textarea at bounding box center [284, 725] width 489 height 18
click at [203, 729] on textarea at bounding box center [284, 725] width 489 height 18
paste textarea "npm dev run"
type textarea "npm dev run"
type textarea "x"
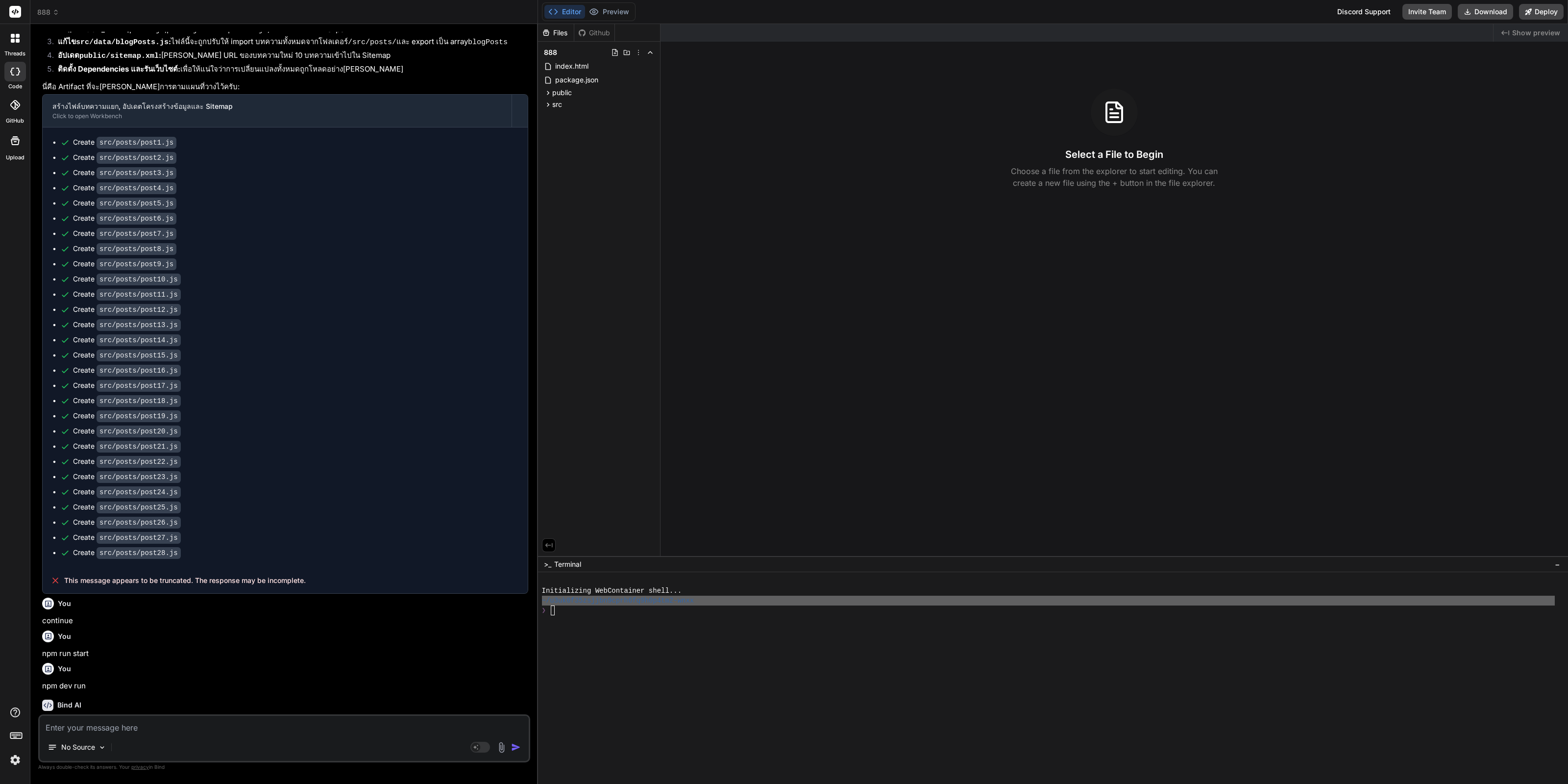
scroll to position [1038, 0]
type textarea "x"
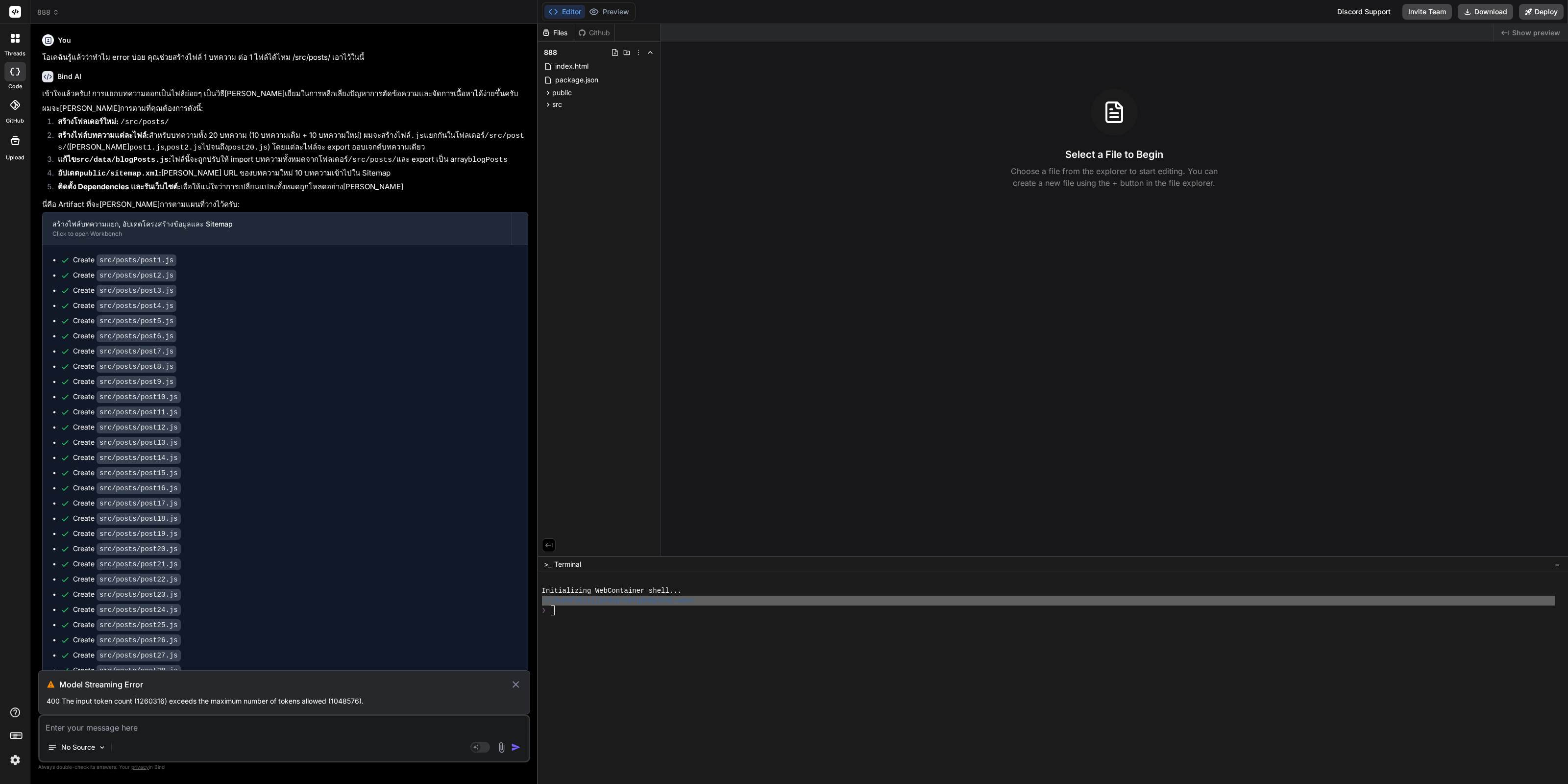
scroll to position [1014, 0]
